Goal: Navigation & Orientation: Understand site structure

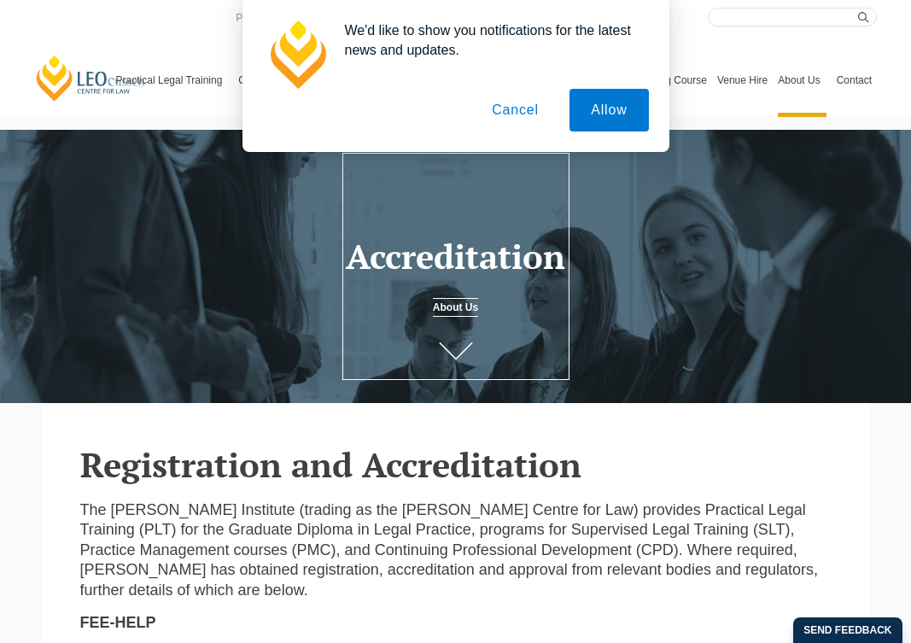
click at [532, 115] on button "Cancel" at bounding box center [516, 110] width 90 height 43
